Goal: Information Seeking & Learning: Learn about a topic

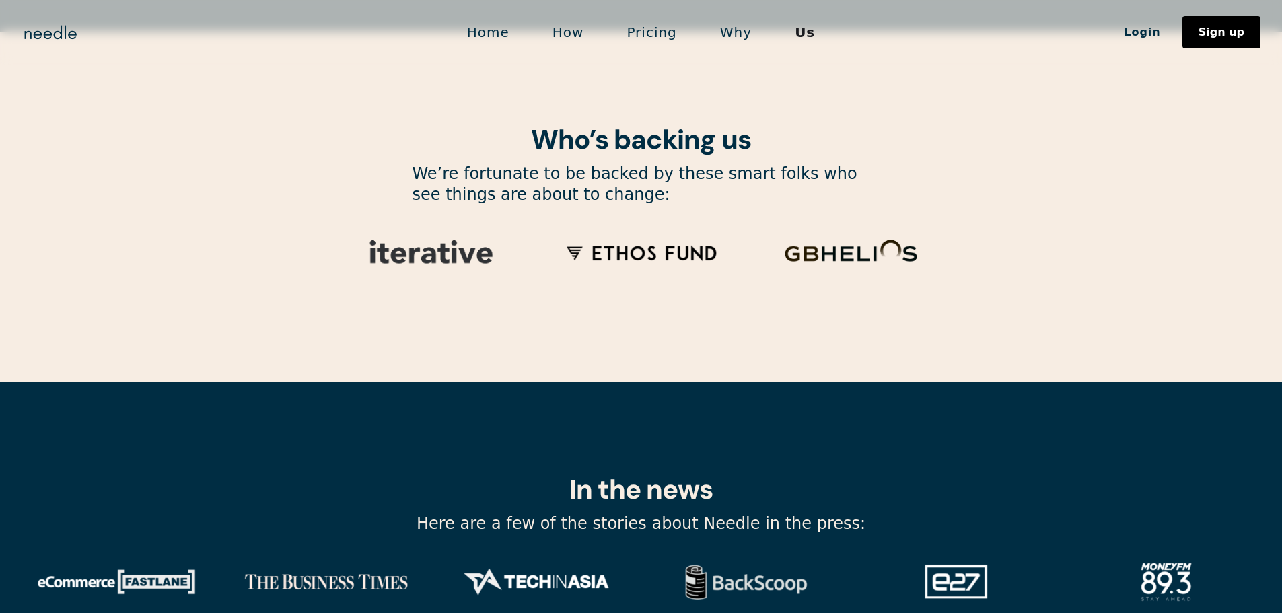
scroll to position [4480, 0]
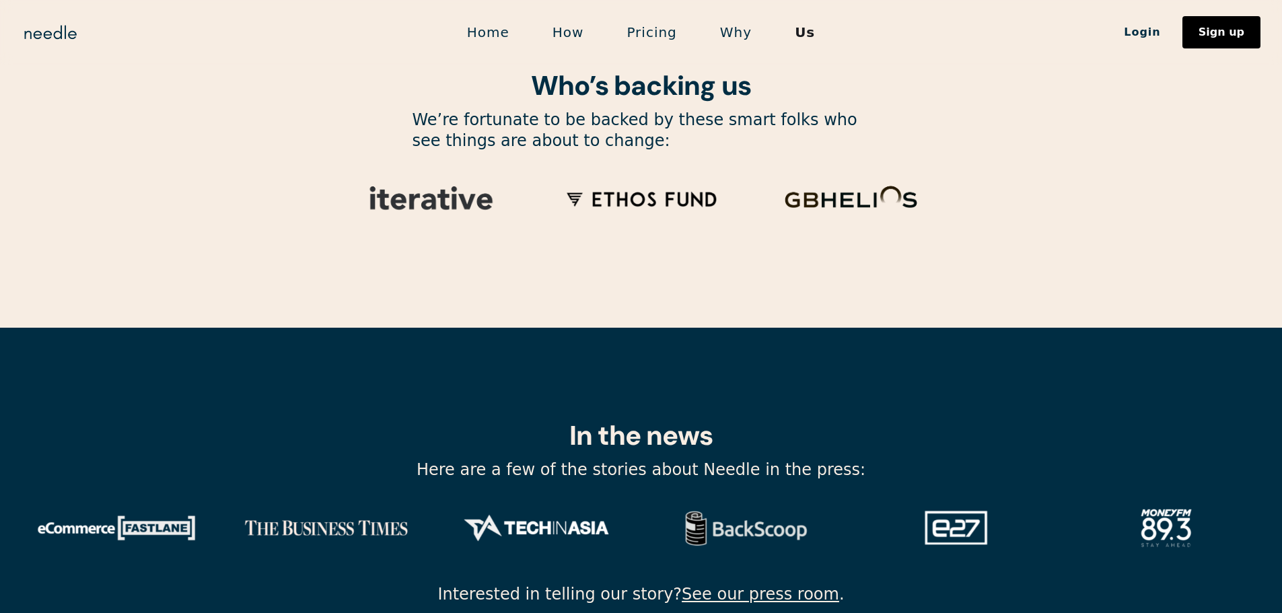
click at [643, 38] on link "Pricing" at bounding box center [651, 32] width 93 height 28
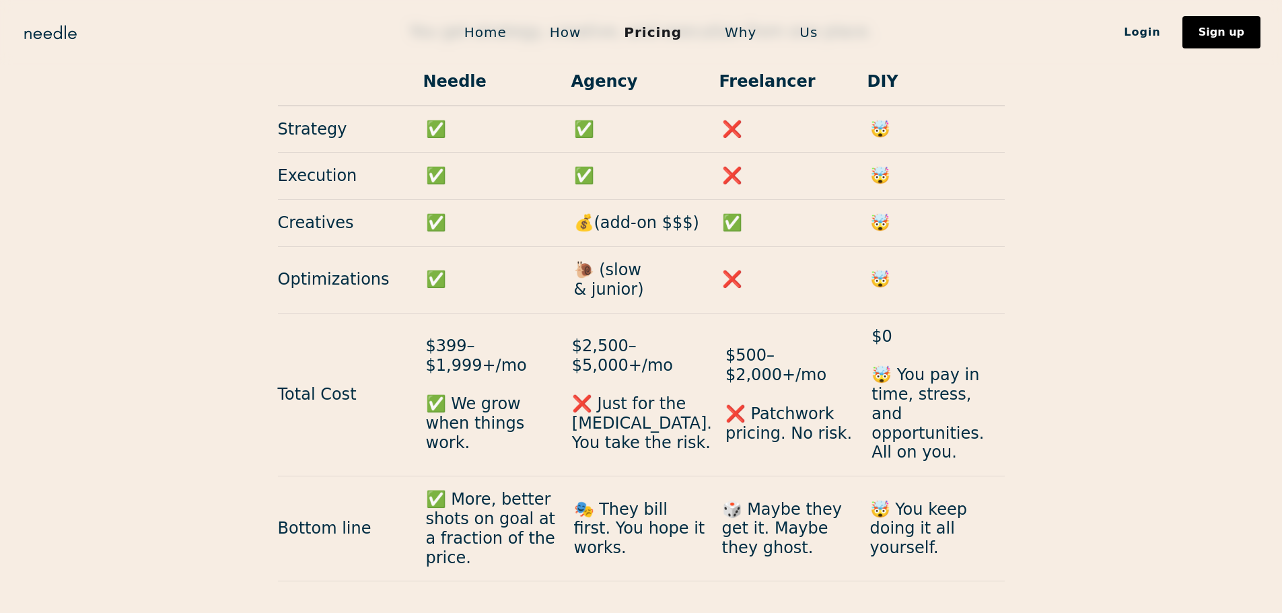
scroll to position [797, 0]
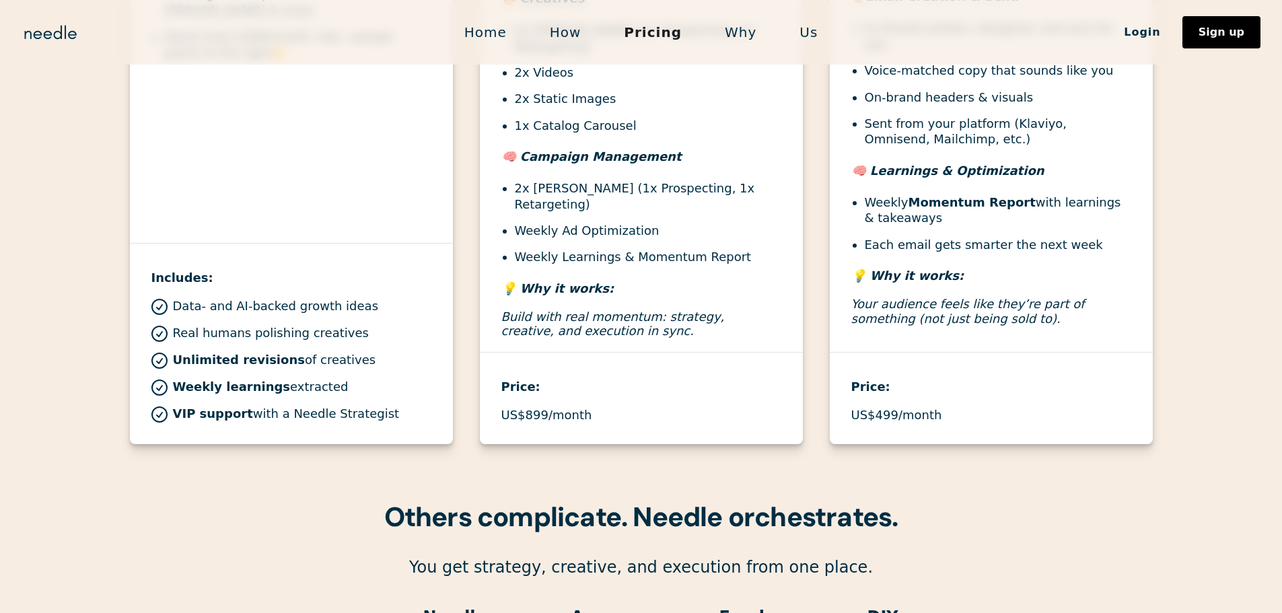
click at [729, 28] on link "Why" at bounding box center [740, 32] width 75 height 28
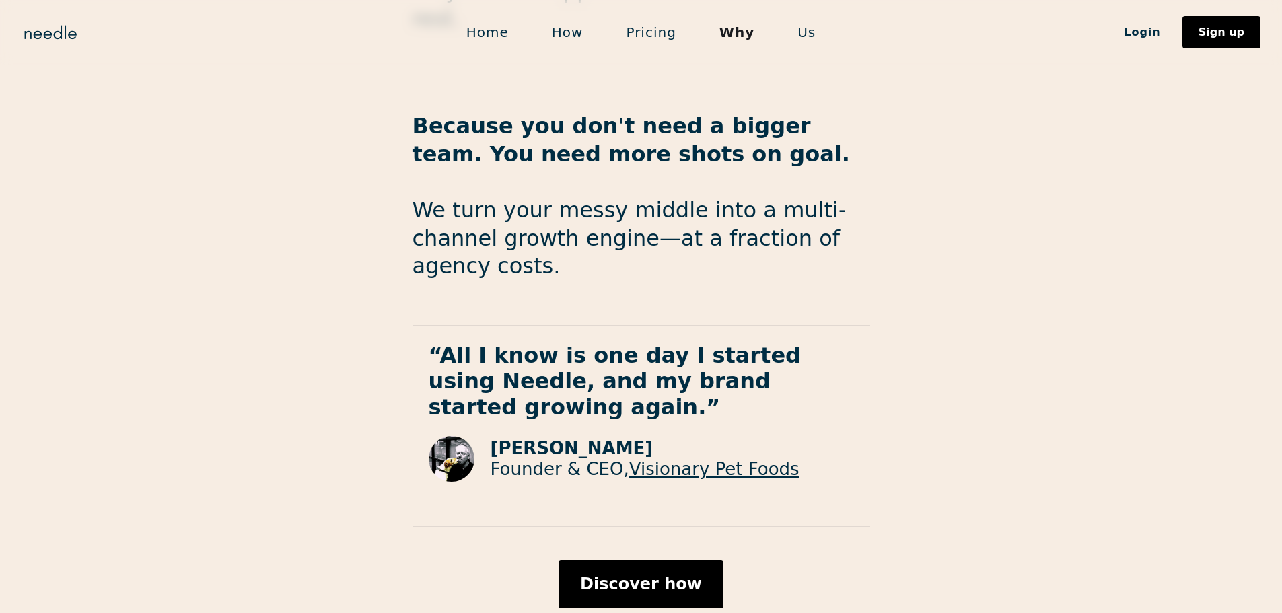
scroll to position [2187, 0]
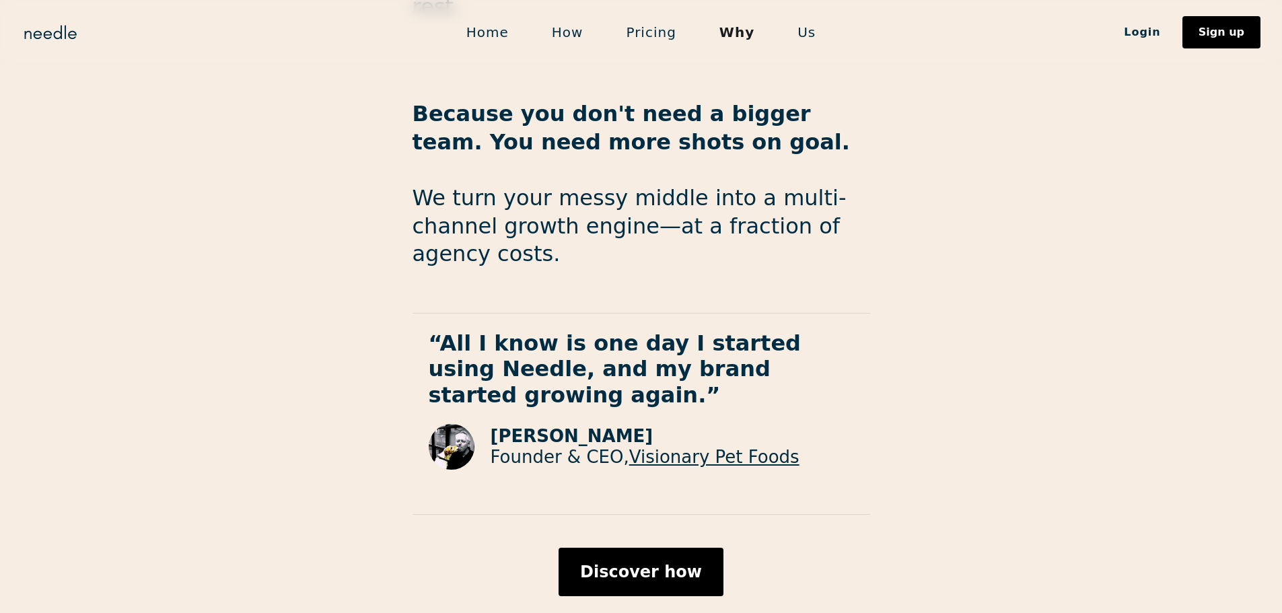
click at [749, 447] on link "Visionary Pet Foods" at bounding box center [714, 457] width 170 height 20
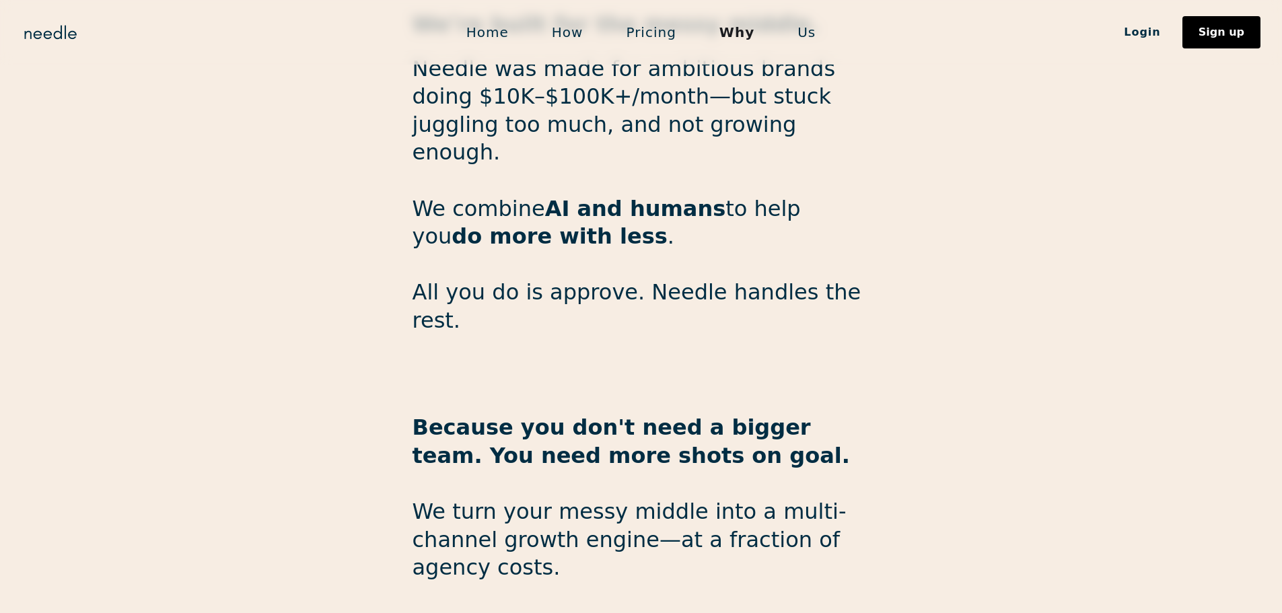
scroll to position [1716, 0]
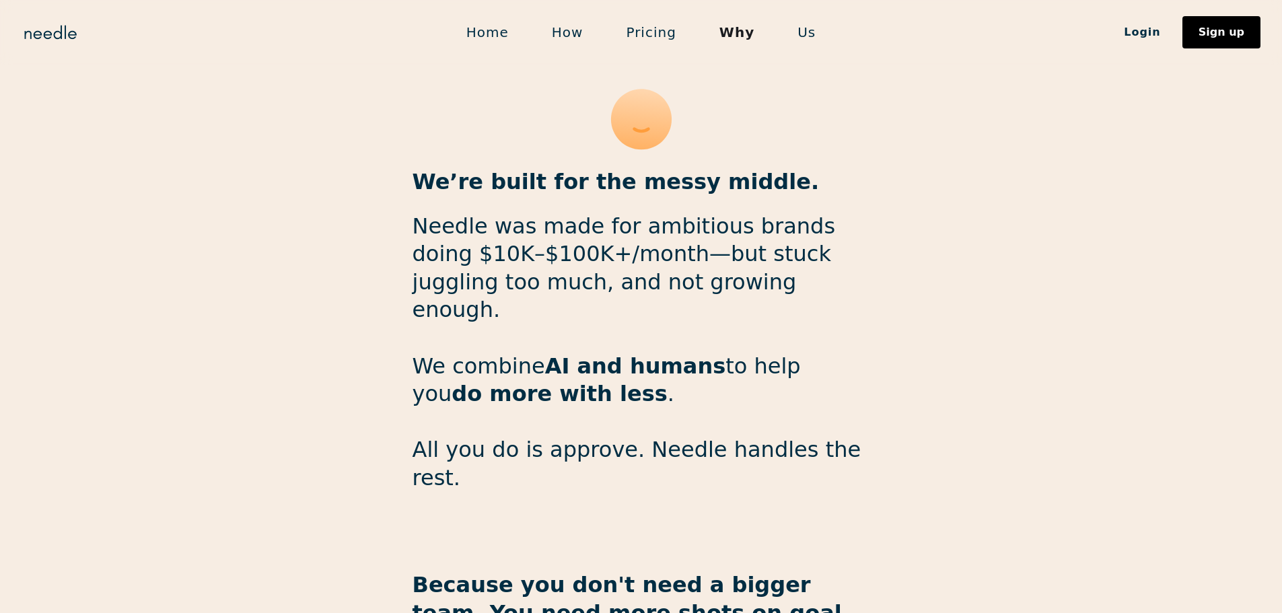
click at [804, 34] on link "Us" at bounding box center [806, 32] width 61 height 28
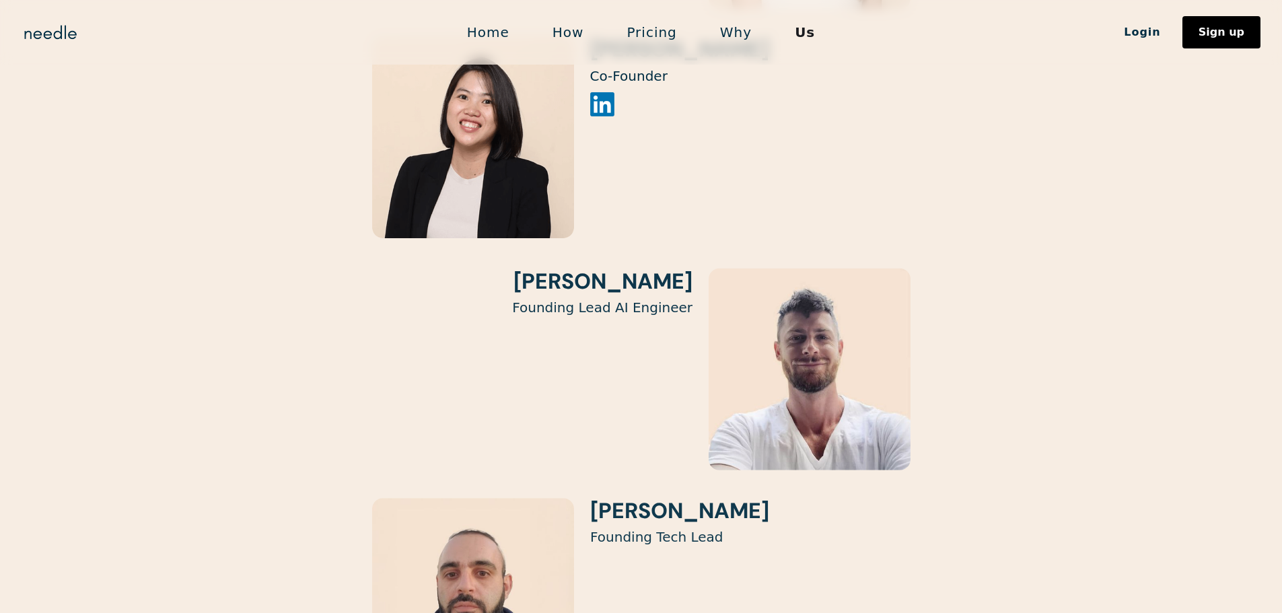
scroll to position [2691, 0]
